Goal: Task Accomplishment & Management: Manage account settings

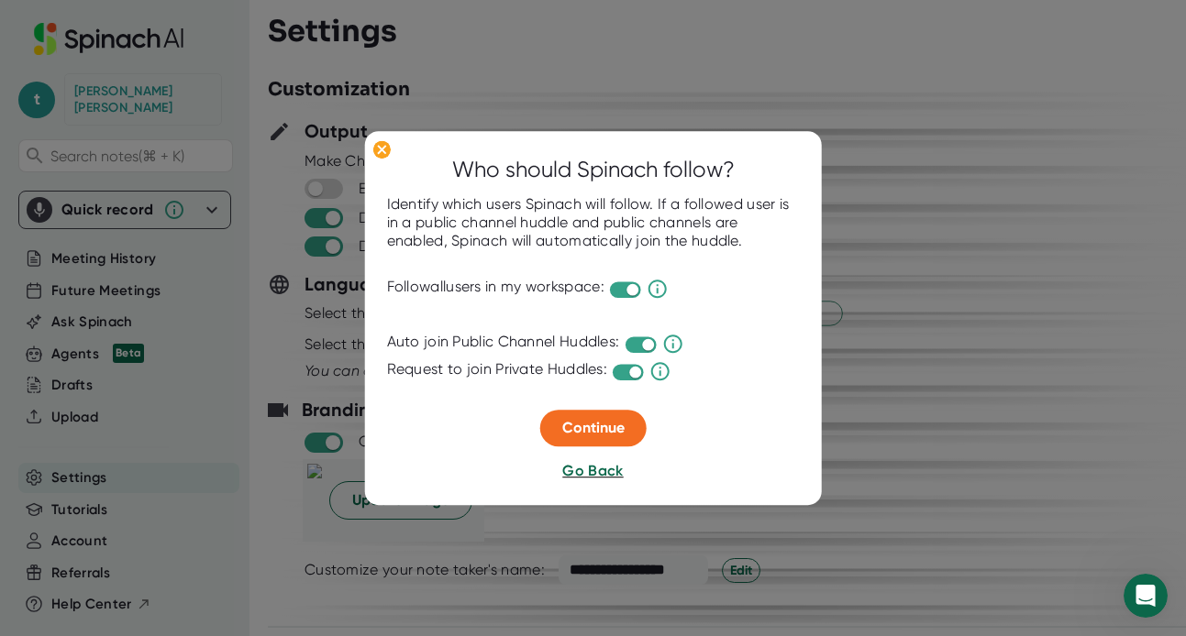
scroll to position [2182, 0]
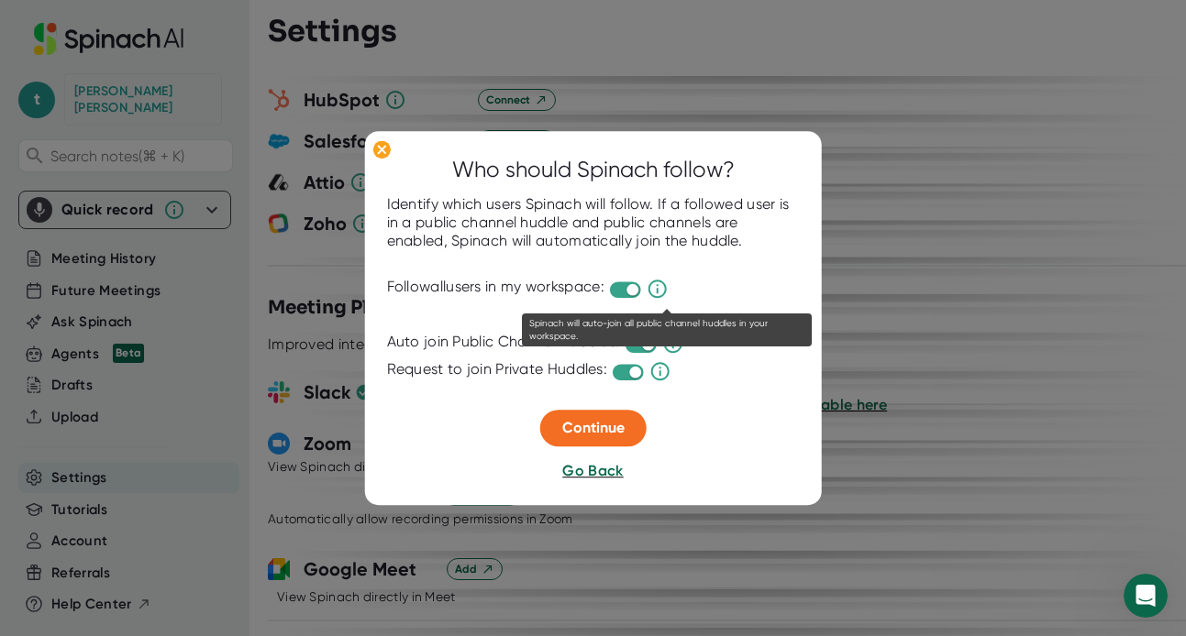
click at [668, 289] on icon at bounding box center [657, 290] width 22 height 22
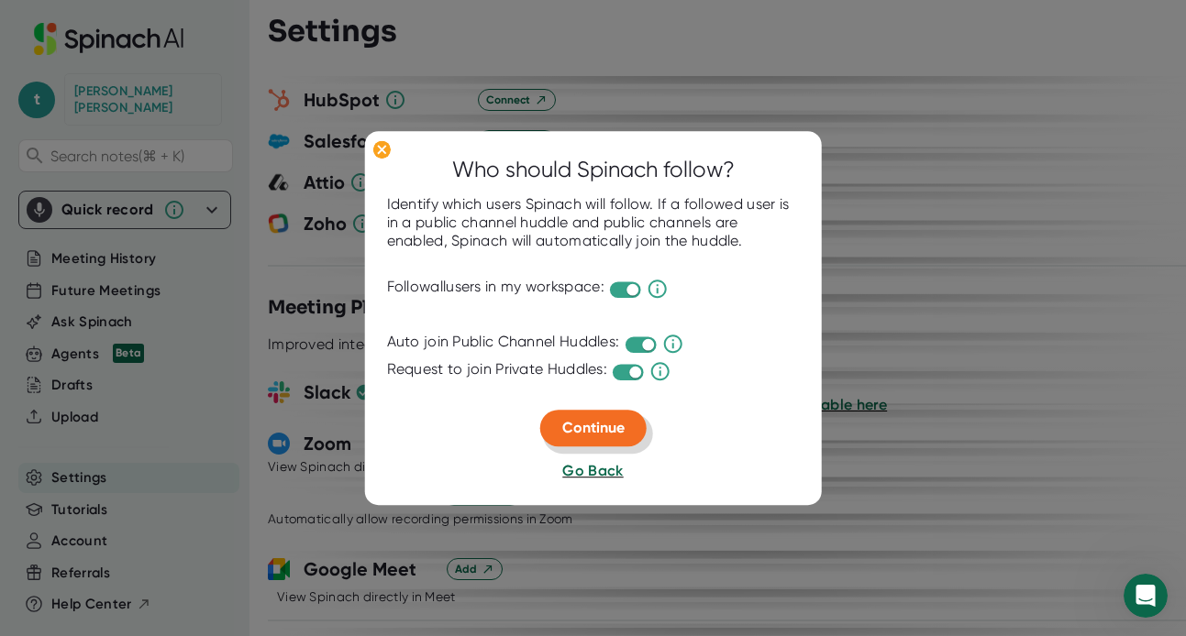
click at [583, 432] on span "Continue" at bounding box center [593, 428] width 62 height 17
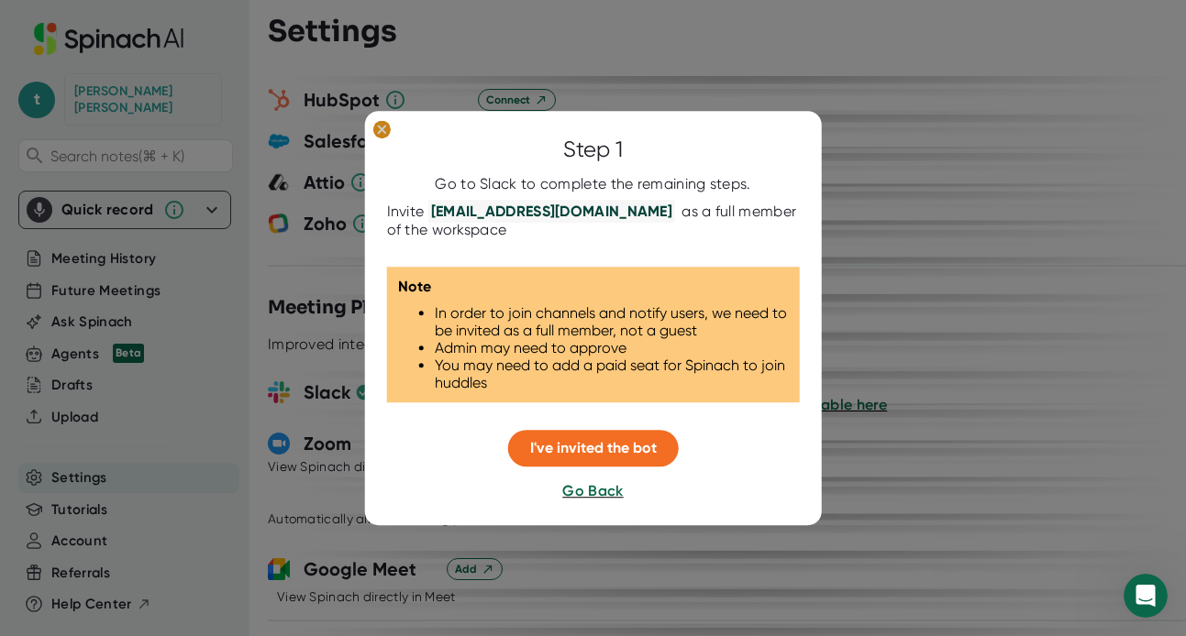
click at [387, 131] on ellipse at bounding box center [380, 129] width 17 height 18
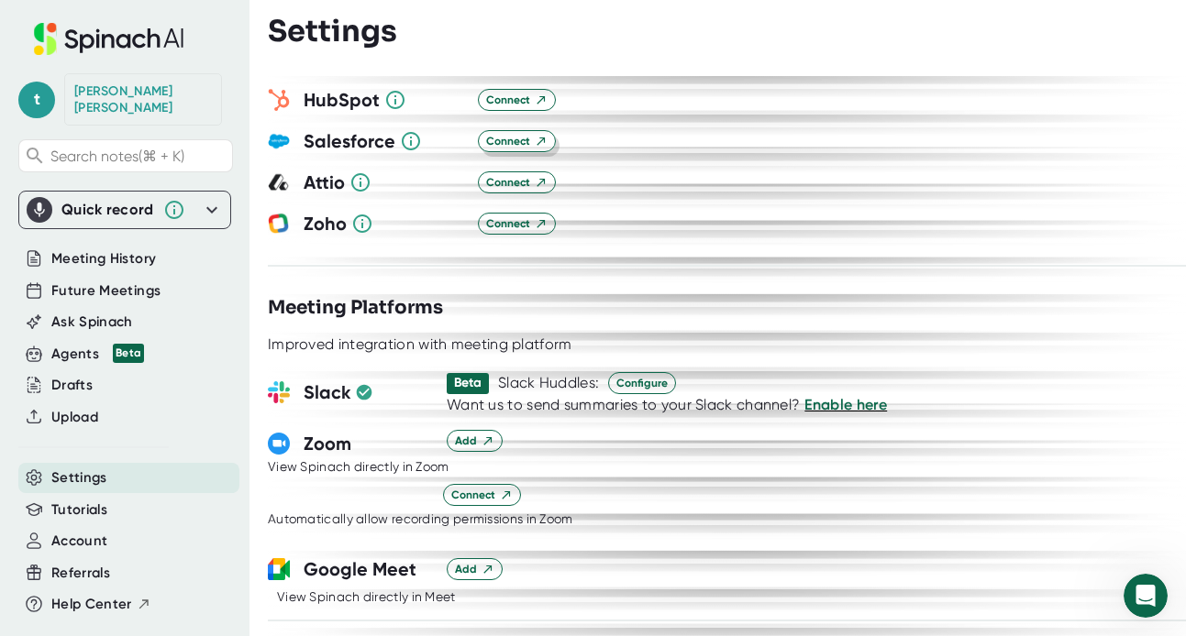
click at [514, 133] on span "Connect" at bounding box center [516, 141] width 61 height 17
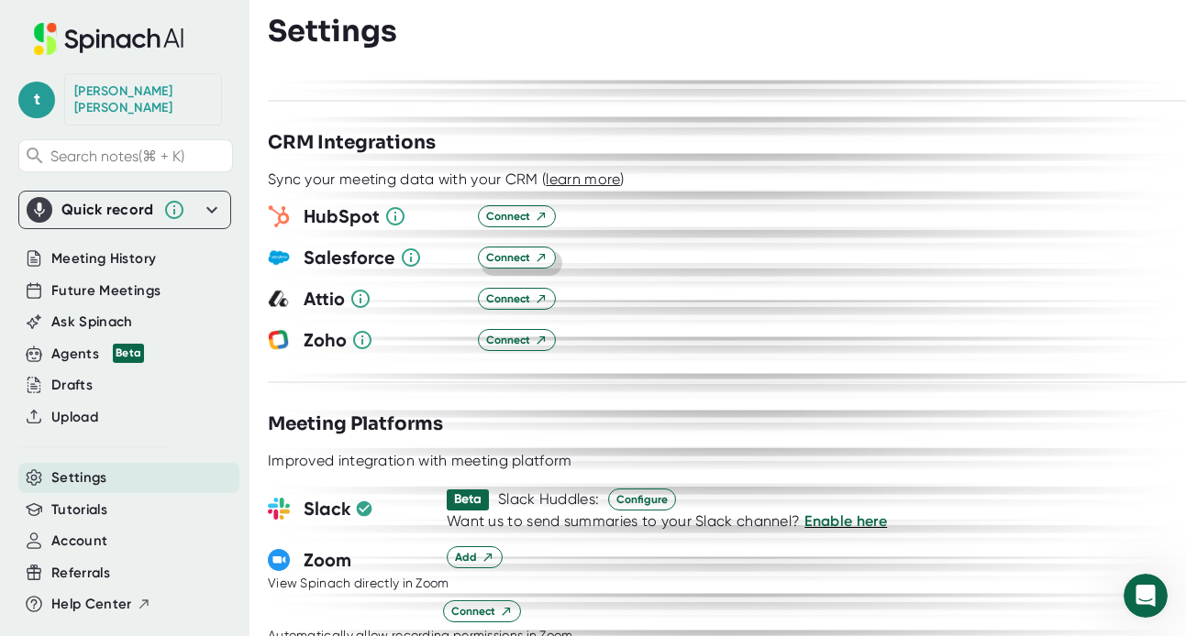
scroll to position [2061, 0]
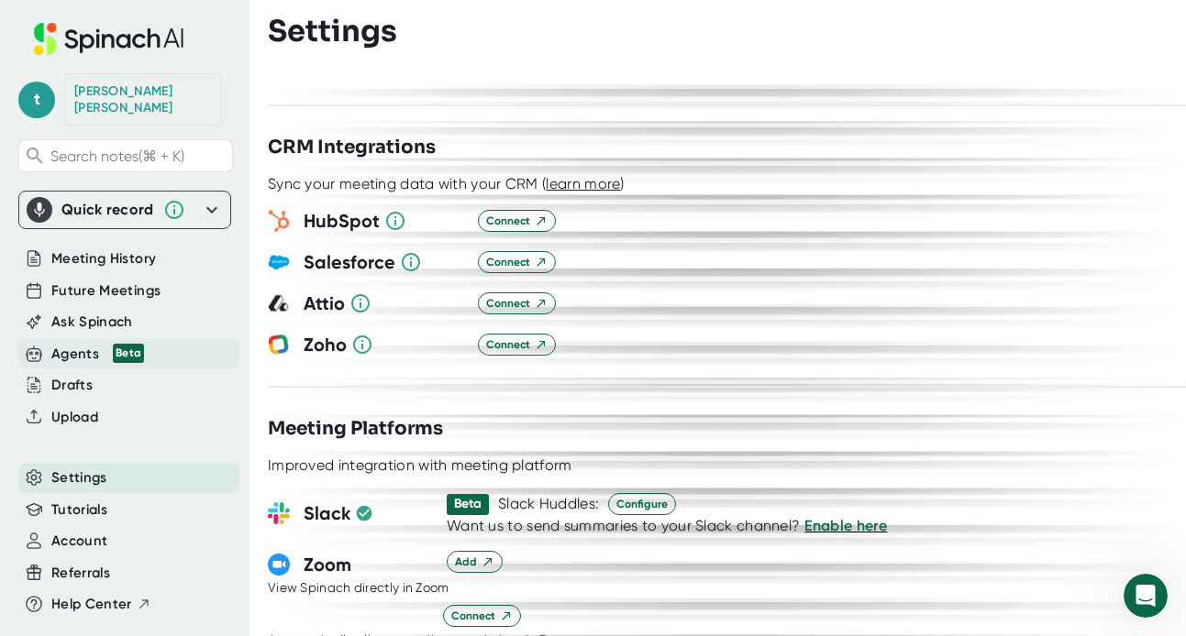
click at [82, 344] on div "Agents Beta" at bounding box center [97, 354] width 93 height 21
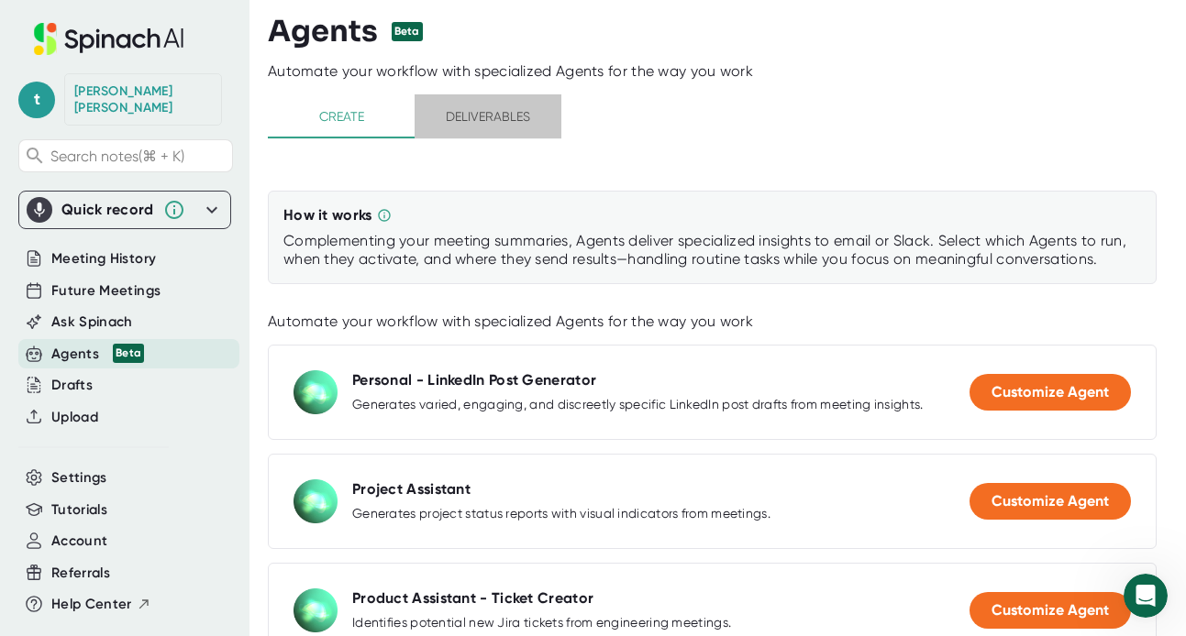
click at [479, 121] on span "Deliverables" at bounding box center [487, 116] width 125 height 23
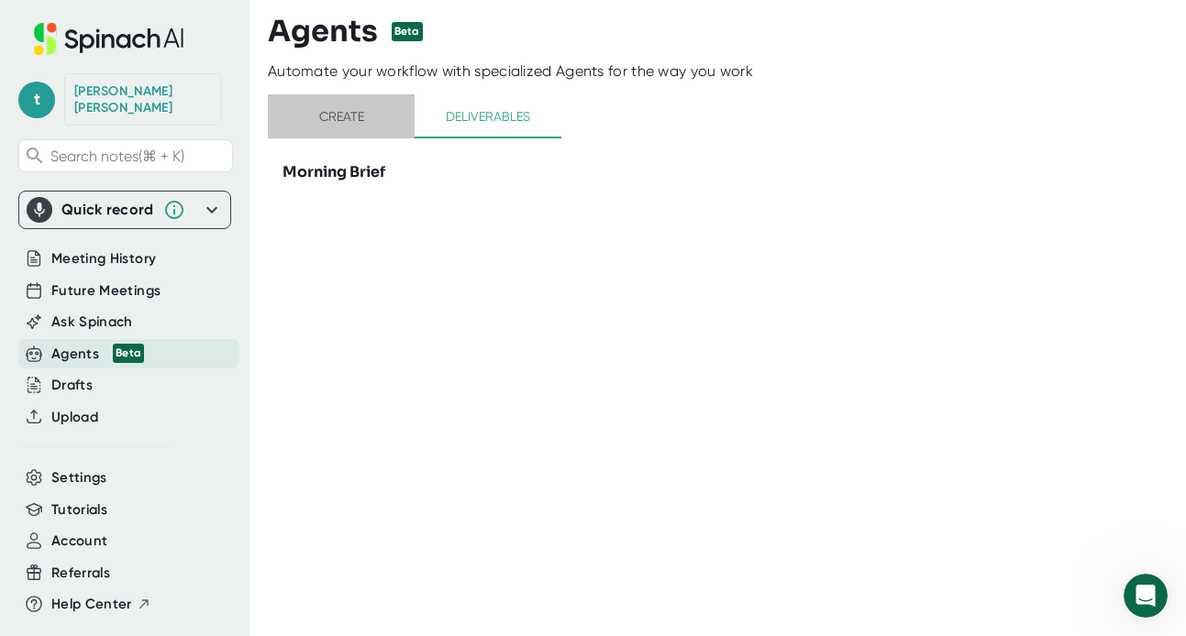
click at [332, 107] on span "Create" at bounding box center [341, 116] width 125 height 23
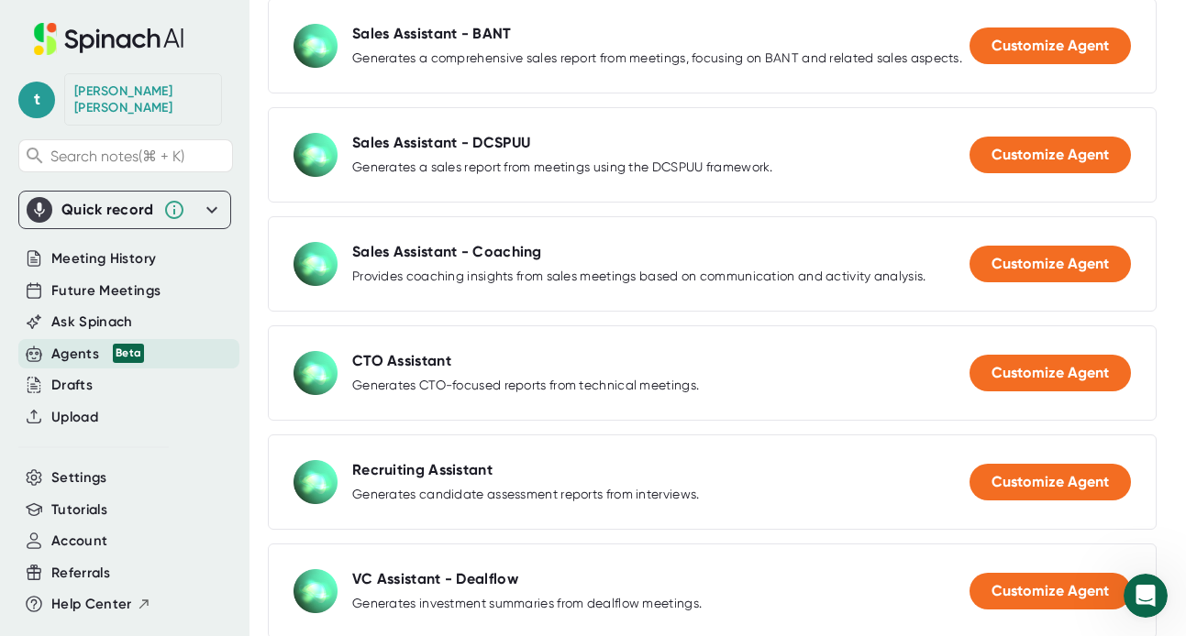
scroll to position [1466, 0]
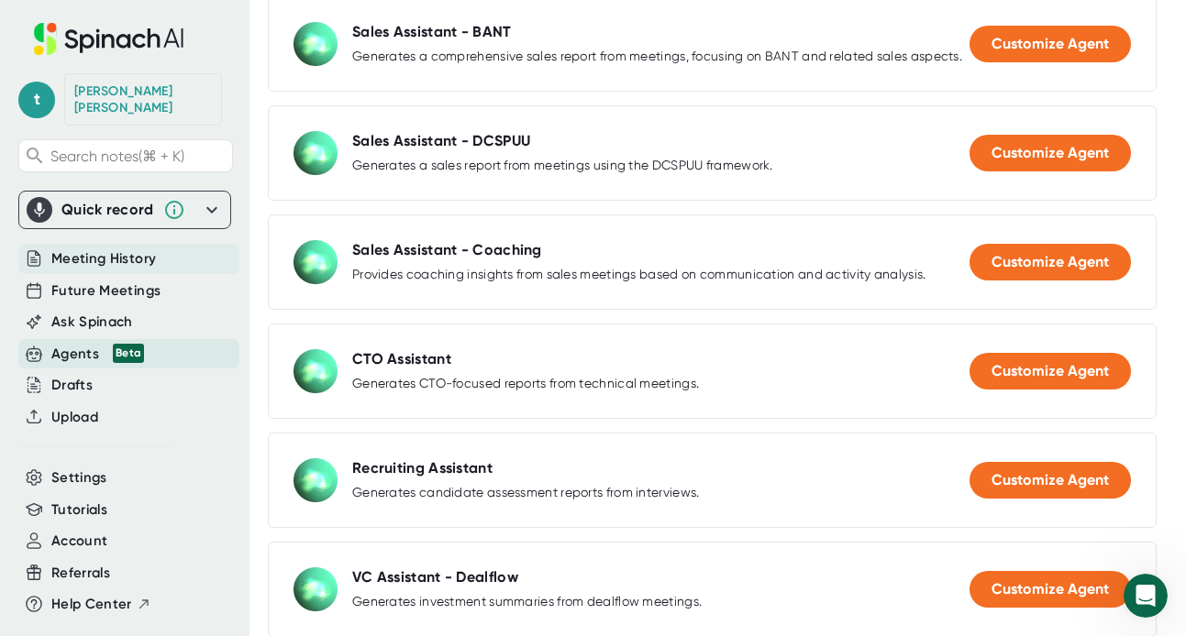
click at [78, 248] on span "Meeting History" at bounding box center [103, 258] width 105 height 21
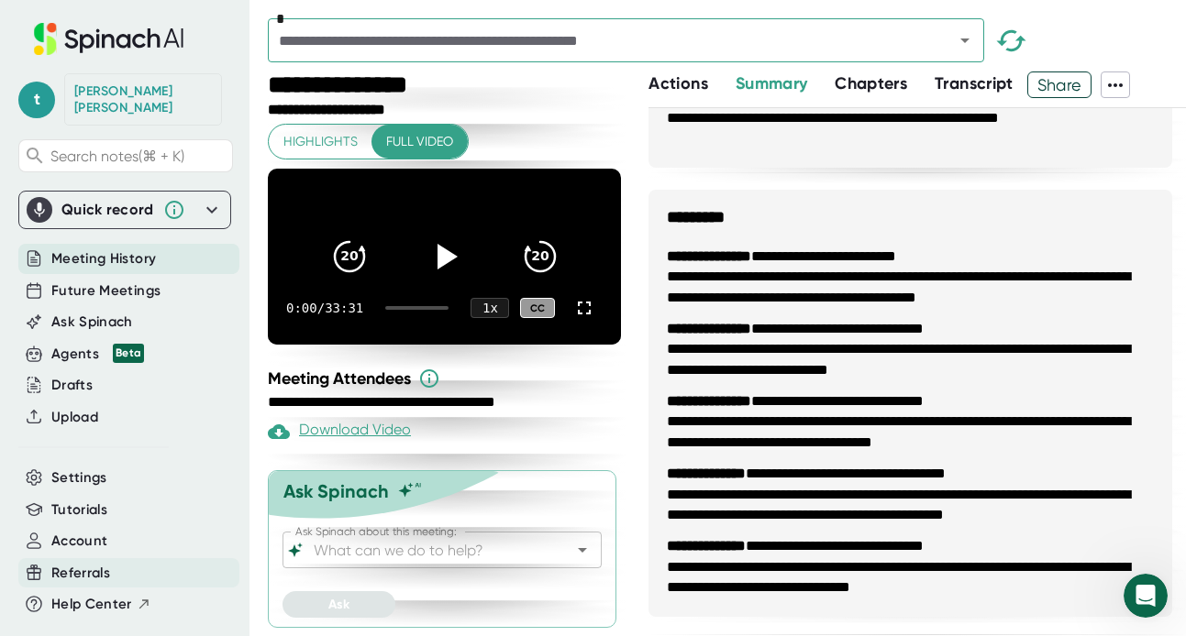
click at [77, 563] on span "Referrals" at bounding box center [80, 573] width 59 height 21
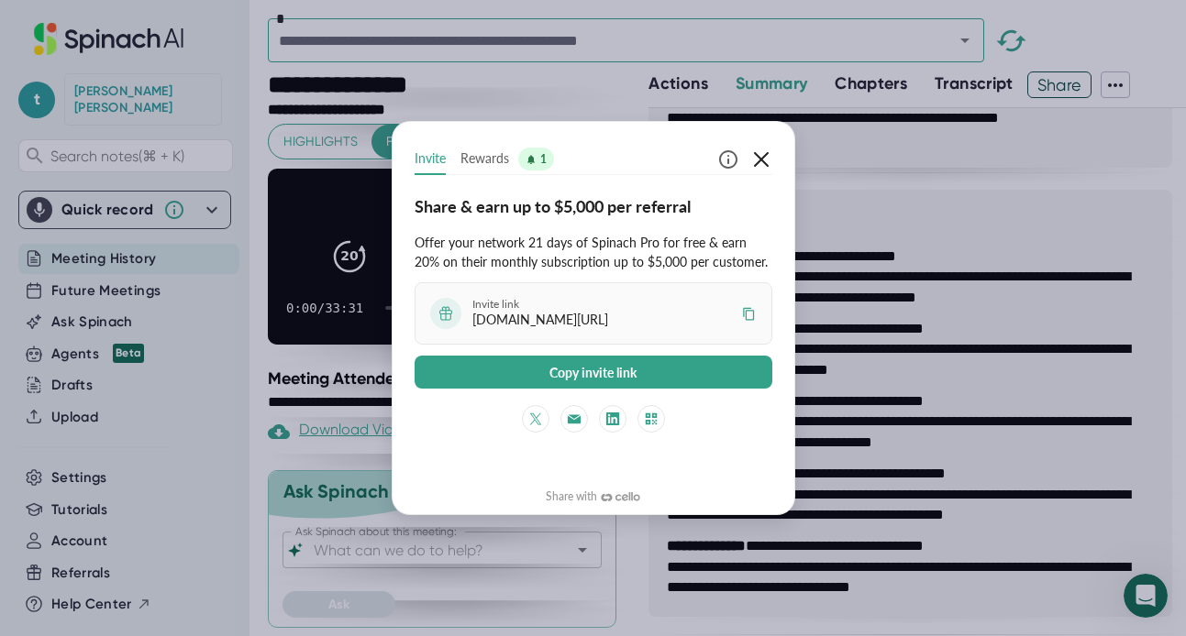
click at [759, 157] on icon "button" at bounding box center [761, 160] width 22 height 22
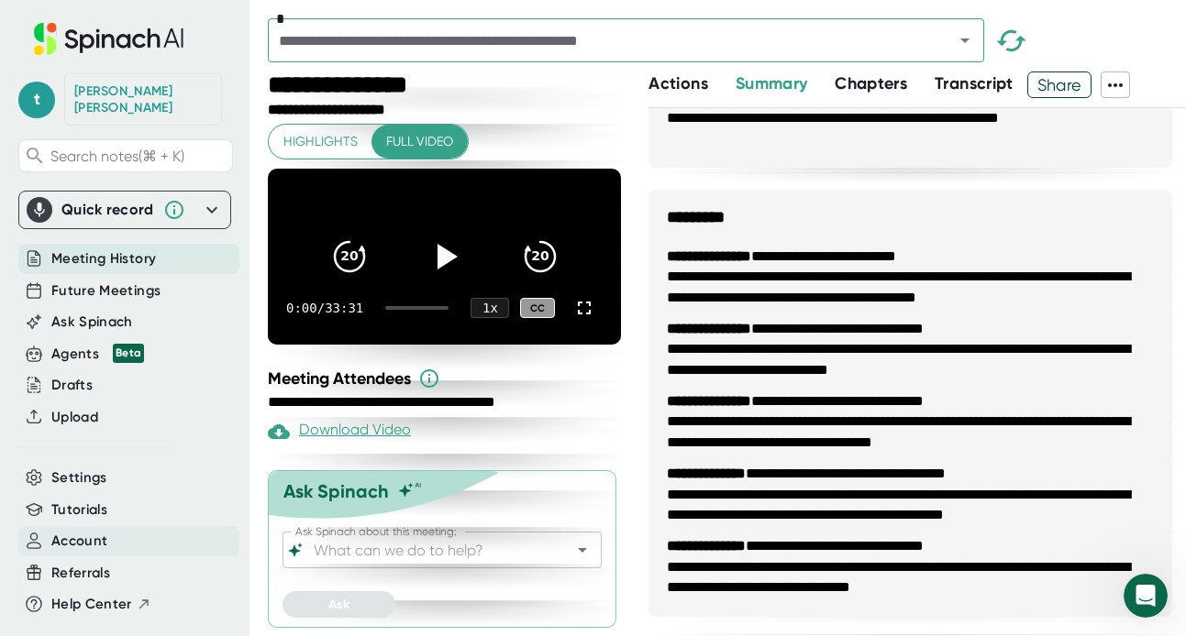
click at [63, 531] on span "Account" at bounding box center [79, 541] width 56 height 21
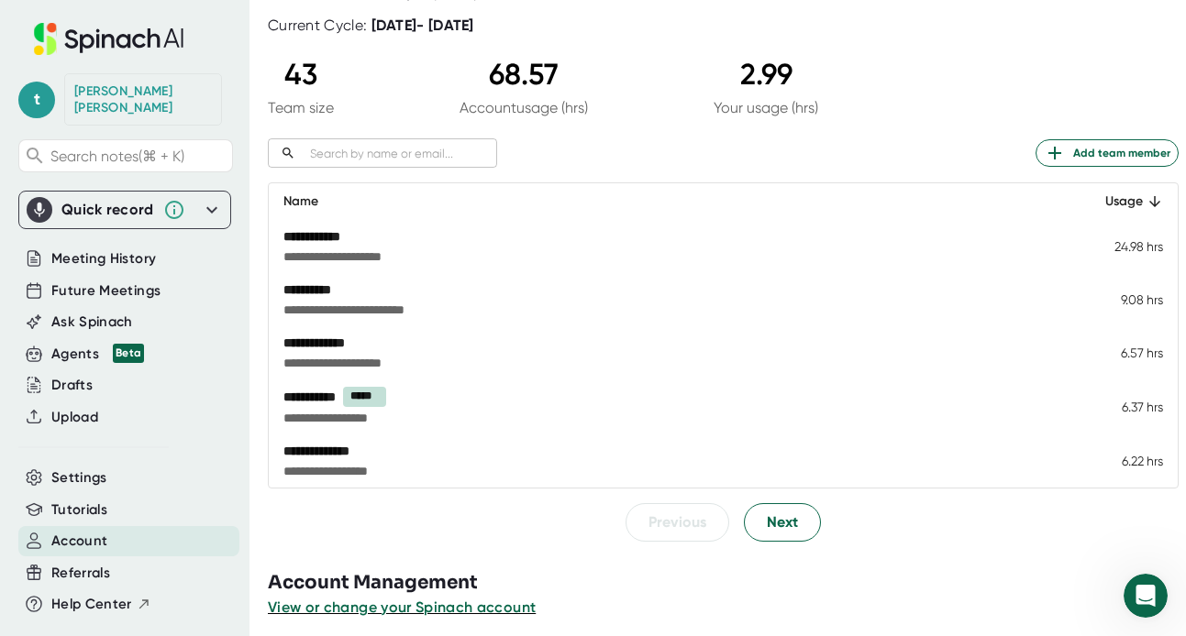
scroll to position [144, 0]
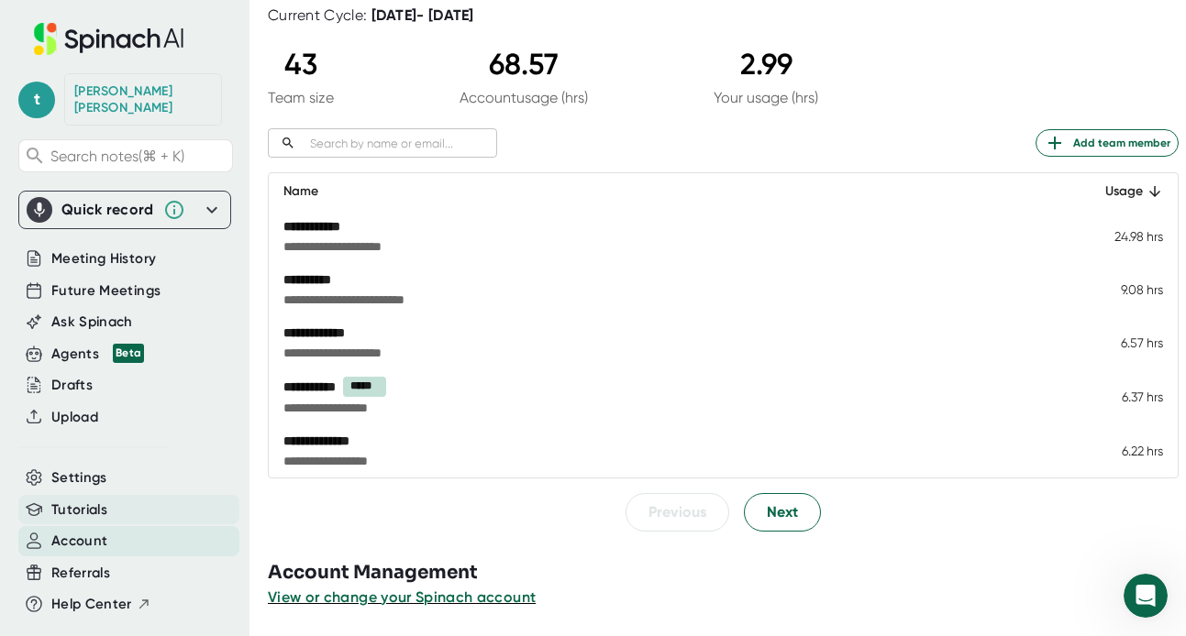
click at [83, 500] on span "Tutorials" at bounding box center [79, 510] width 56 height 21
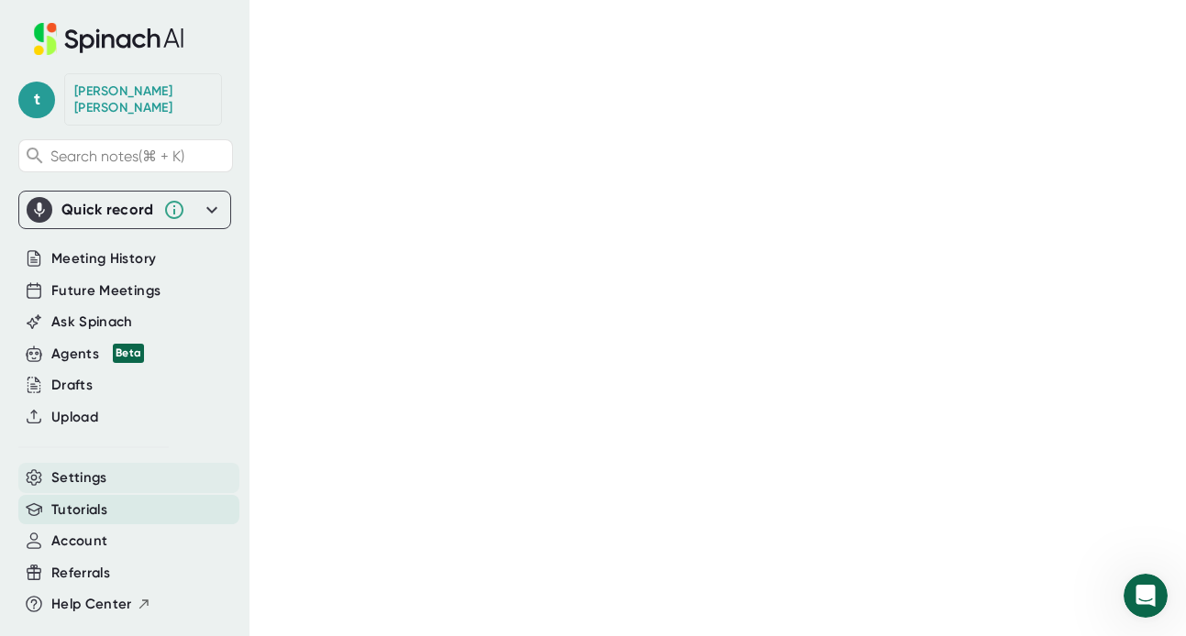
click at [66, 468] on span "Settings" at bounding box center [79, 478] width 56 height 21
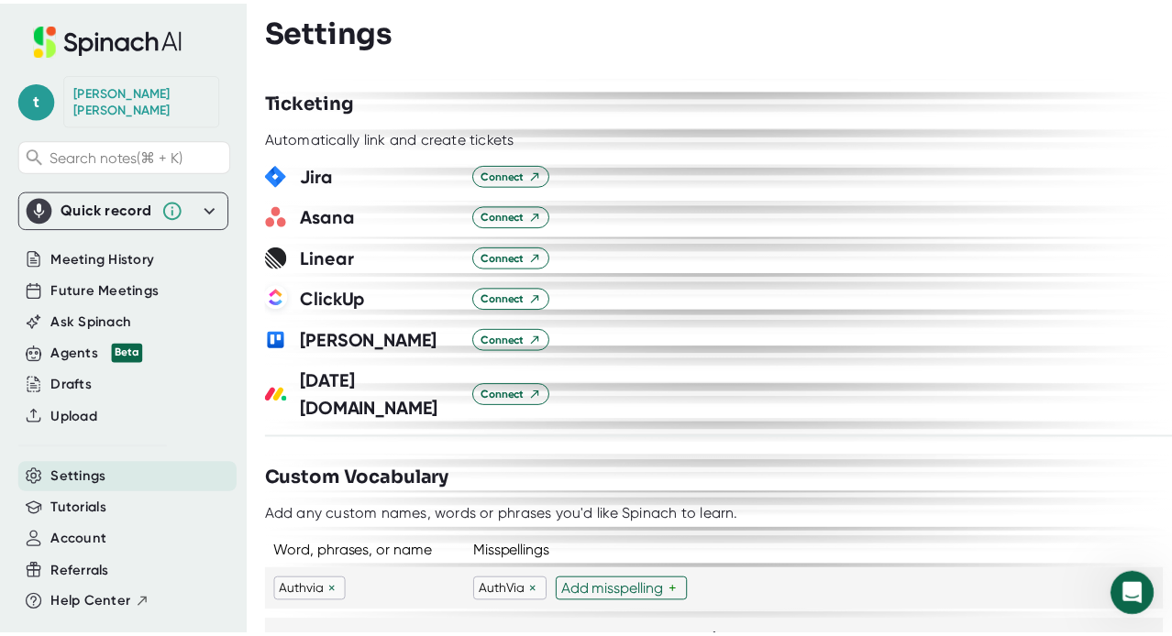
scroll to position [1291, 0]
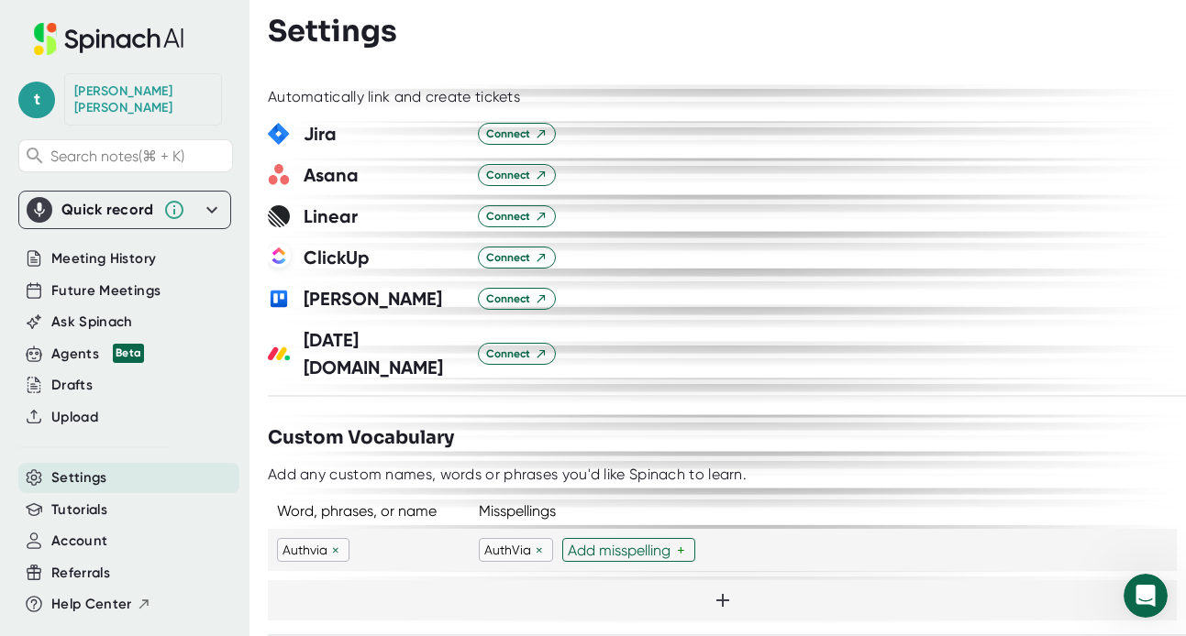
click at [328, 580] on div at bounding box center [722, 600] width 909 height 40
type input "TXT2PAY"
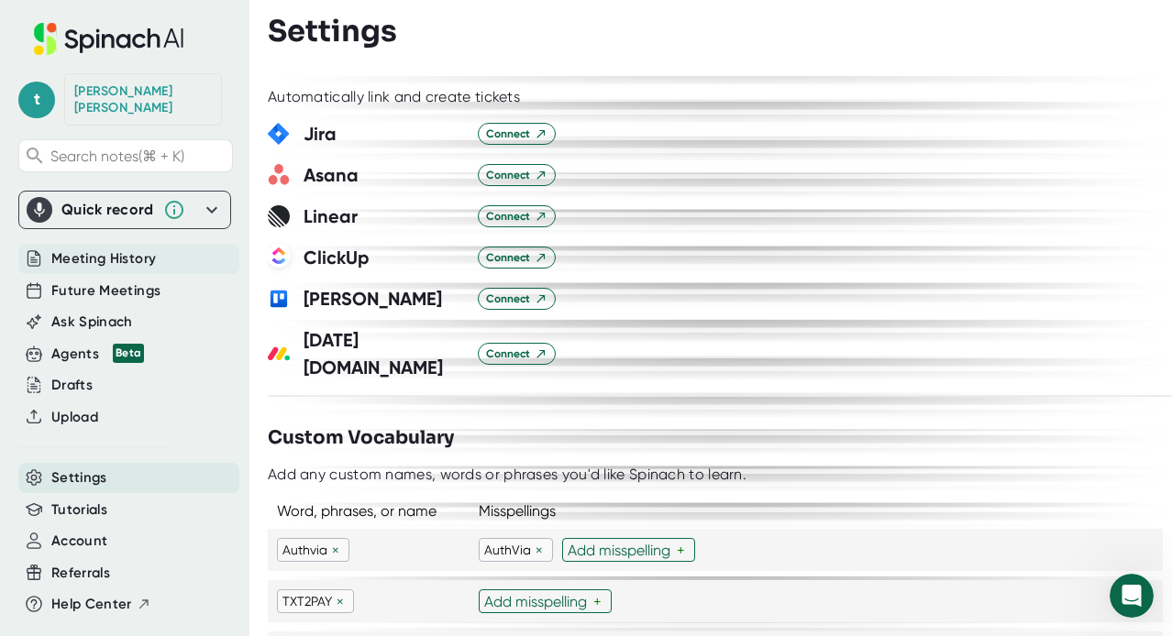
click at [77, 248] on span "Meeting History" at bounding box center [103, 258] width 105 height 21
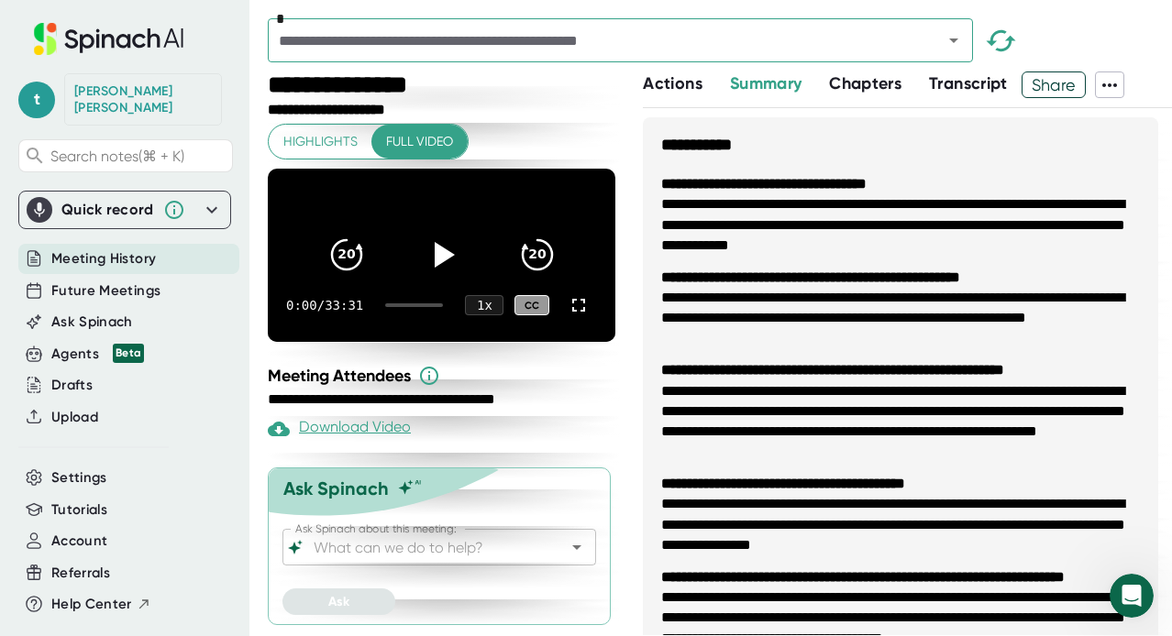
click at [107, 91] on div "[PERSON_NAME]" at bounding box center [143, 99] width 138 height 32
